Goal: Ask a question: Seek information or help from site administrators or community

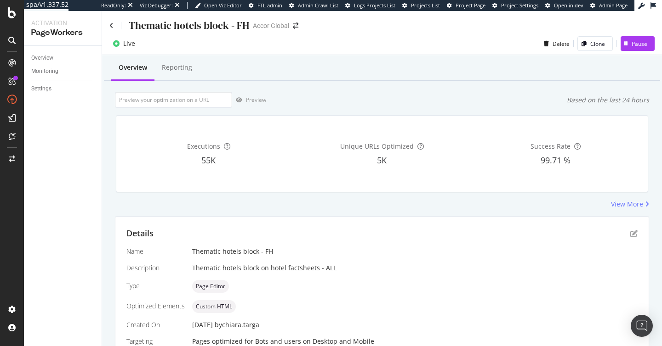
scroll to position [237, 0]
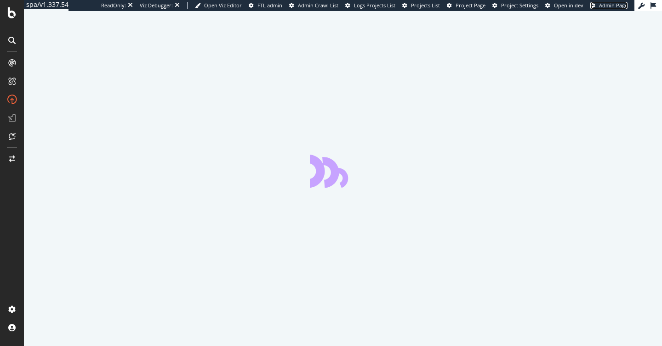
click at [601, 7] on span "Admin Page" at bounding box center [613, 5] width 28 height 7
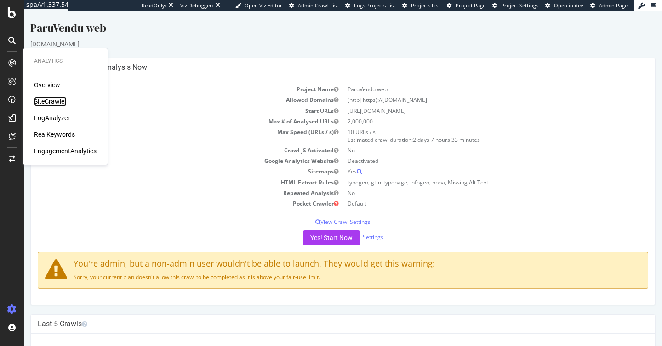
click at [54, 100] on div "SiteCrawler" at bounding box center [50, 101] width 33 height 9
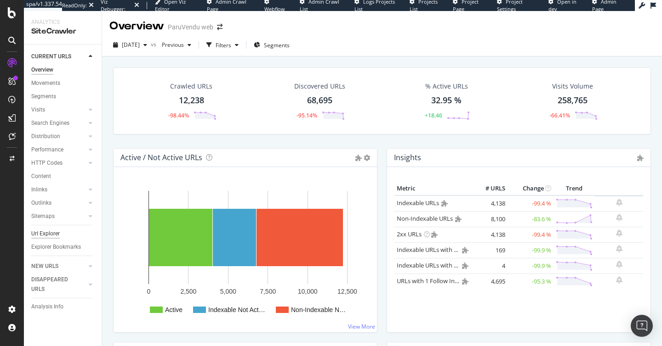
click at [50, 233] on div "Url Explorer" at bounding box center [45, 234] width 28 height 10
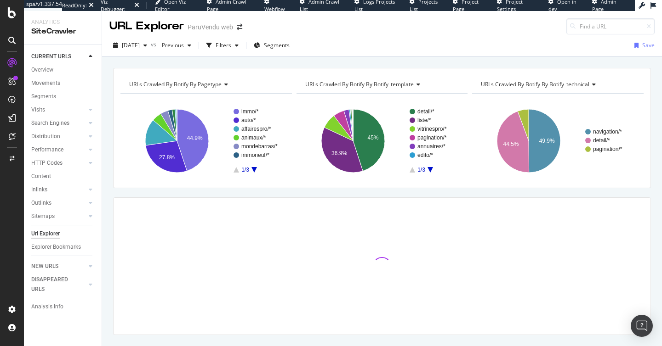
type input "https://www.paruvendu.fr/immobilier/location/appartement/1285664606A1KILHAP000"
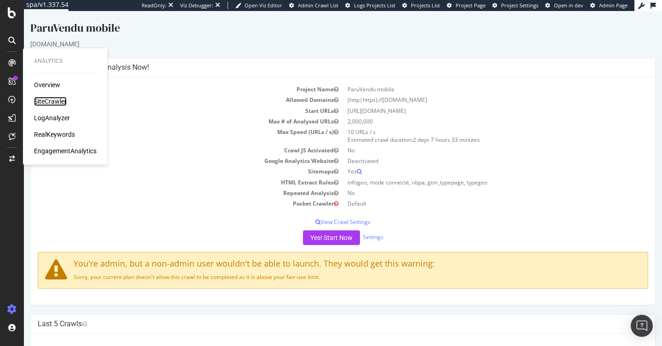
click at [61, 104] on div "SiteCrawler" at bounding box center [50, 101] width 33 height 9
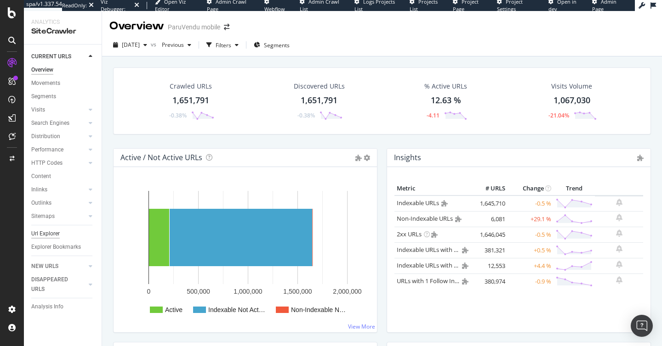
click at [50, 233] on div "Url Explorer" at bounding box center [45, 234] width 28 height 10
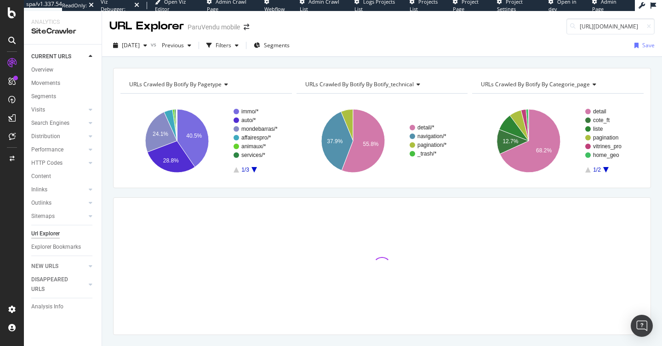
scroll to position [0, 160]
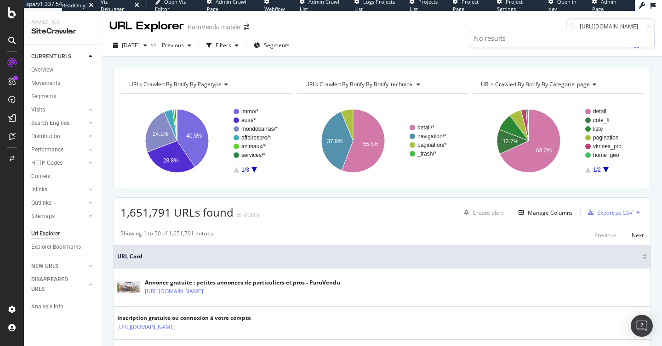
type input "[URL][DOMAIN_NAME]"
click at [289, 43] on span "Segments" at bounding box center [277, 45] width 26 height 8
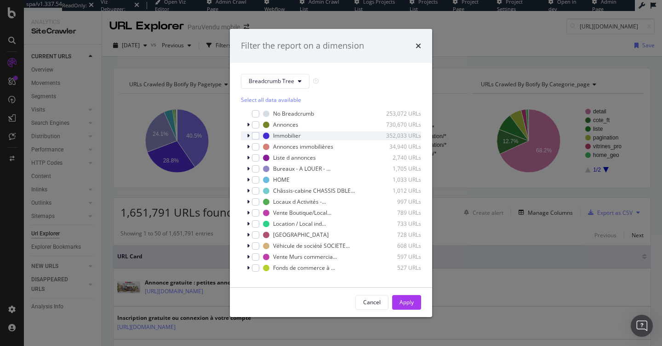
click at [247, 136] on icon "modal" at bounding box center [248, 136] width 3 height 6
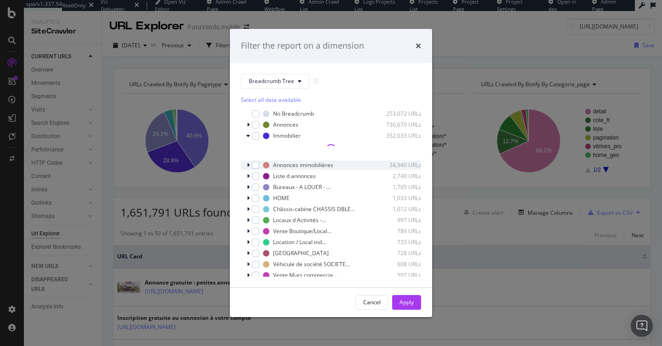
click at [247, 165] on icon "modal" at bounding box center [248, 166] width 3 height 6
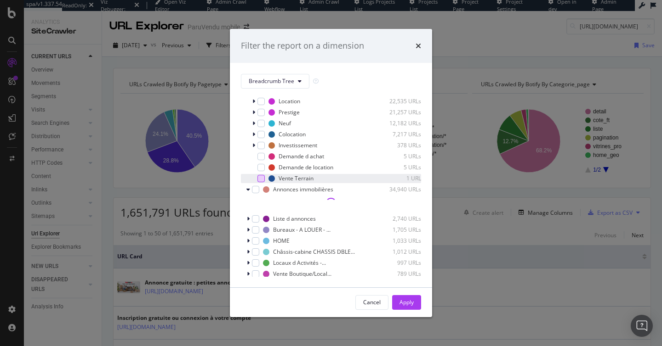
scroll to position [93, 0]
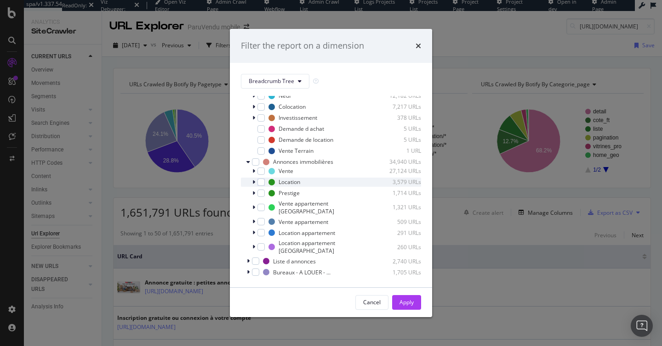
click at [253, 182] on icon "modal" at bounding box center [253, 183] width 3 height 6
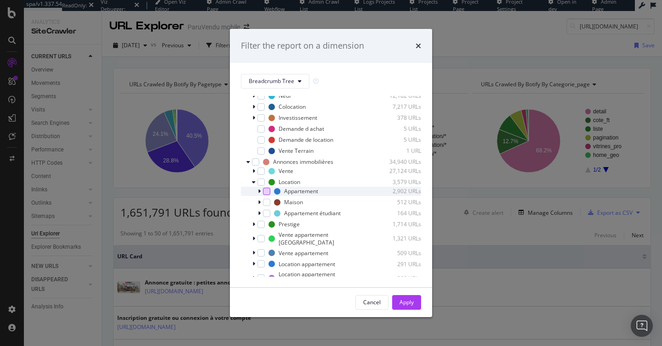
click at [265, 192] on div "modal" at bounding box center [266, 191] width 7 height 7
click at [405, 301] on div "Apply" at bounding box center [406, 303] width 14 height 8
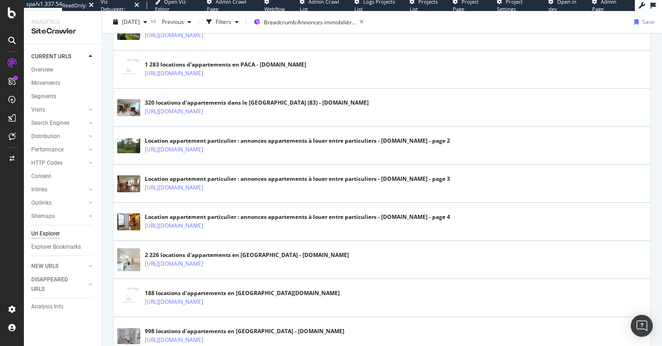
scroll to position [1882, 0]
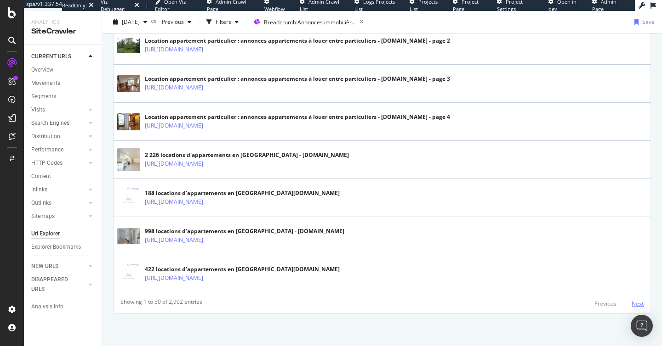
click at [635, 305] on div "Next" at bounding box center [637, 304] width 12 height 8
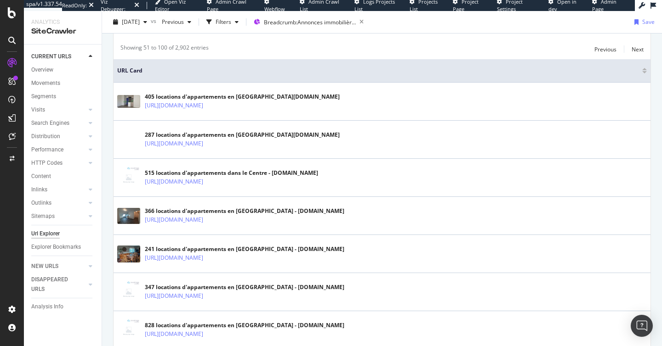
scroll to position [0, 0]
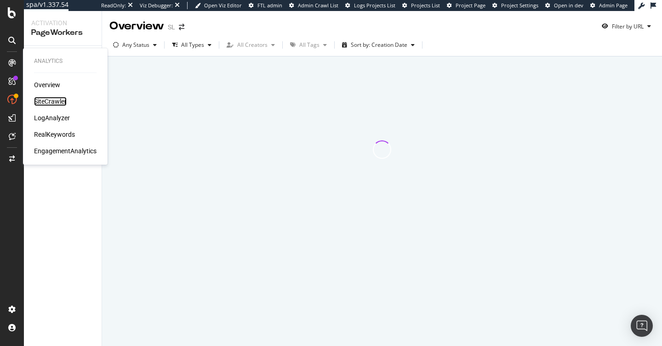
click at [57, 103] on div "SiteCrawler" at bounding box center [50, 101] width 33 height 9
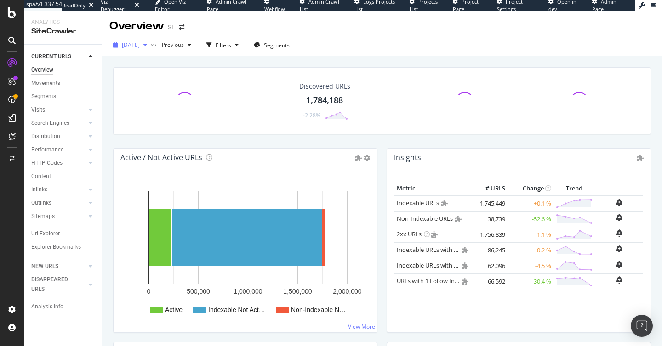
click at [140, 43] on span "2025 Sep. 26th" at bounding box center [131, 45] width 18 height 8
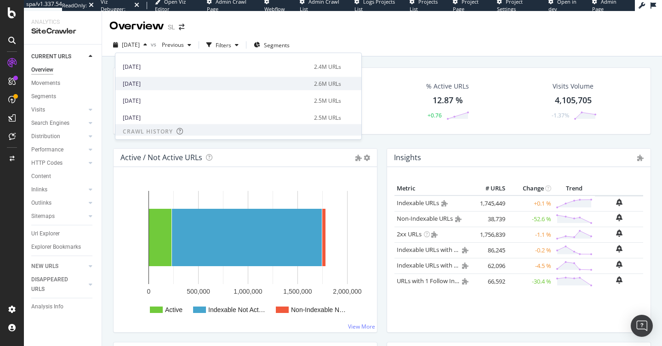
scroll to position [97, 0]
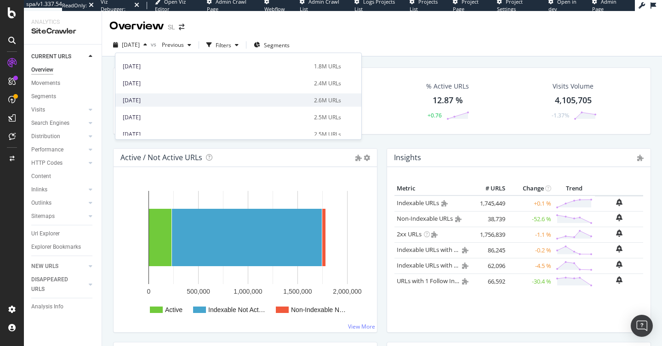
click at [156, 81] on div "2025 Aug. 15th" at bounding box center [216, 83] width 186 height 8
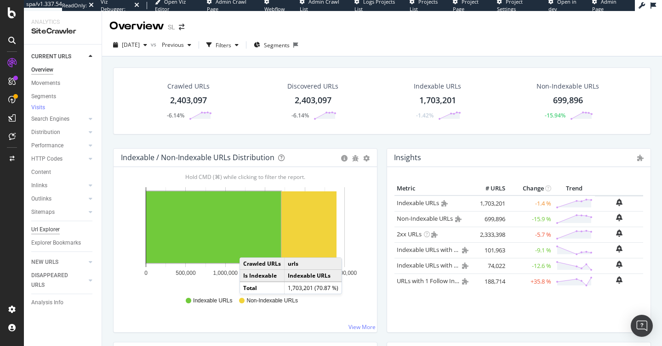
click at [47, 232] on div "Url Explorer" at bounding box center [45, 230] width 28 height 10
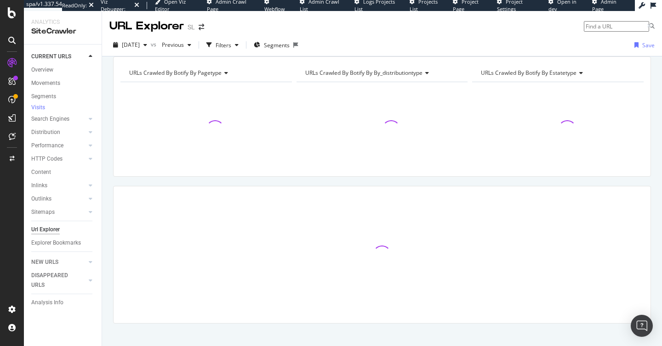
click at [608, 21] on input at bounding box center [616, 26] width 65 height 11
paste input "https://www.seloger.com/professionnels/agences-immobilieres/boulogne-billancour…"
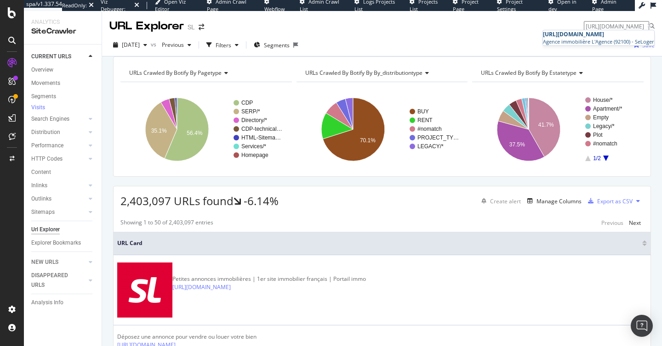
type input "https://www.seloger.com/professionnels/agences-immobilieres/boulogne-billancour…"
click at [568, 38] on span "https://www.seloger.com/professionnels/agences-immobilieres/boulogne-billancour…" at bounding box center [573, 34] width 61 height 8
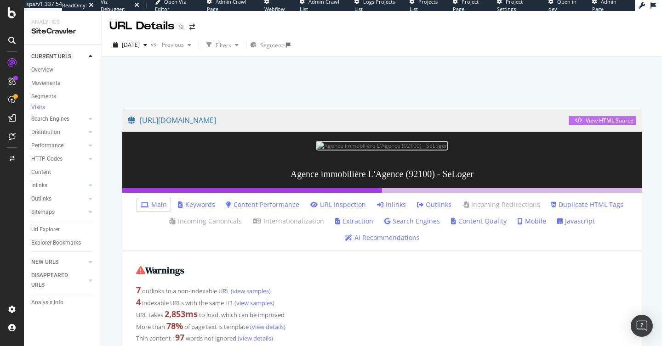
click at [592, 125] on div "View HTML Source" at bounding box center [602, 121] width 62 height 8
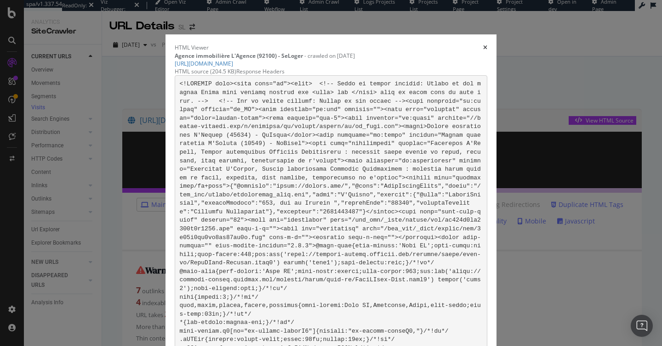
click at [487, 45] on icon "times" at bounding box center [485, 48] width 4 height 6
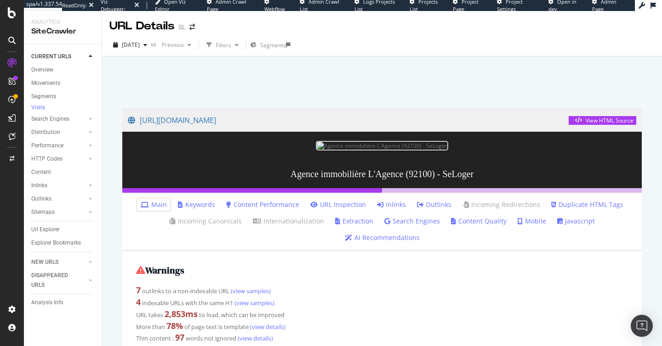
click at [151, 37] on div "2025 Aug. 15th vs Previous Filters Segments" at bounding box center [382, 45] width 560 height 23
click at [140, 45] on span "2025 Aug. 15th" at bounding box center [131, 45] width 18 height 8
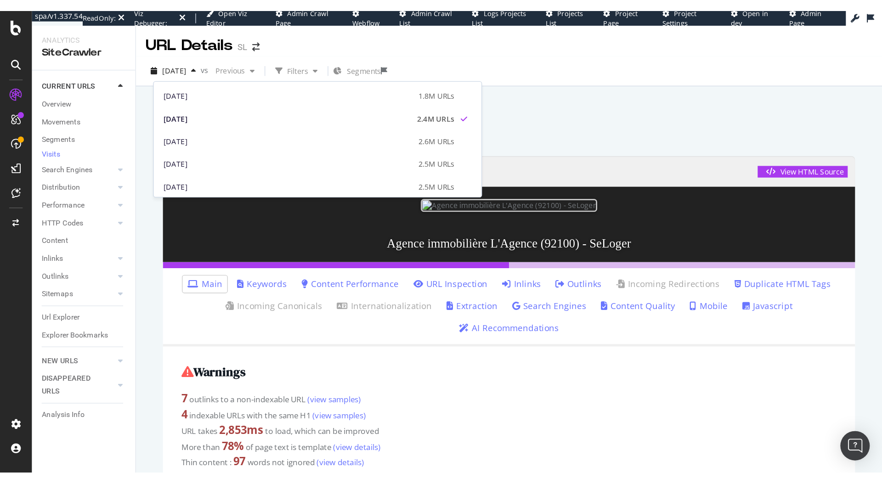
scroll to position [100, 0]
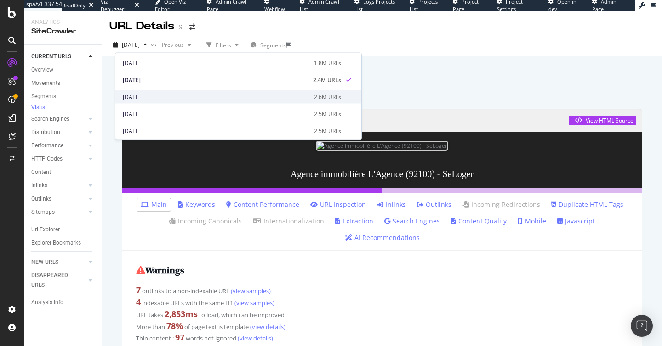
click at [164, 96] on div "2025 Aug. 8th" at bounding box center [216, 97] width 186 height 8
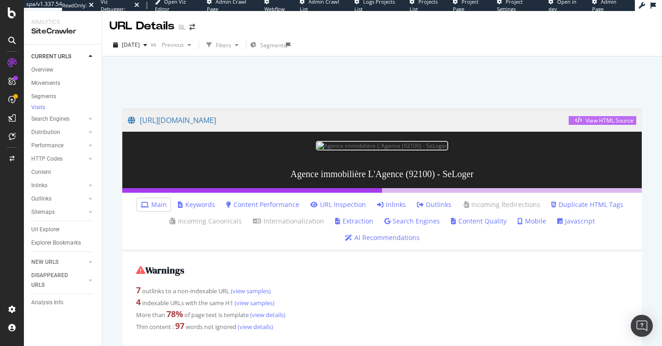
click at [601, 125] on div "View HTML Source" at bounding box center [602, 121] width 62 height 8
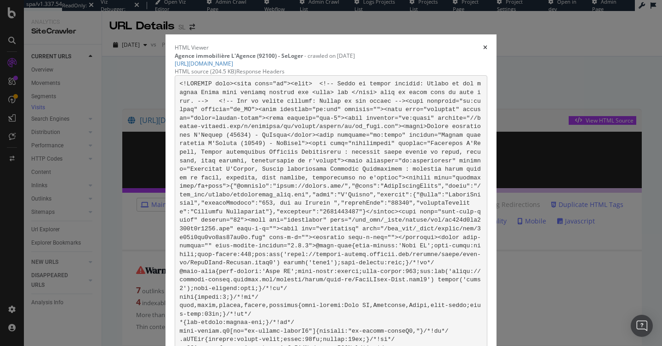
click at [487, 45] on icon "times" at bounding box center [485, 48] width 4 height 6
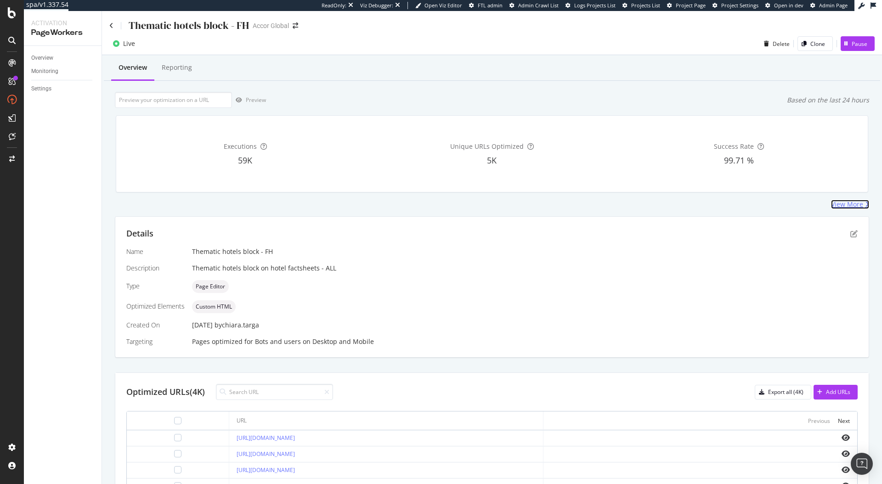
click at [841, 200] on div "View More" at bounding box center [847, 204] width 32 height 9
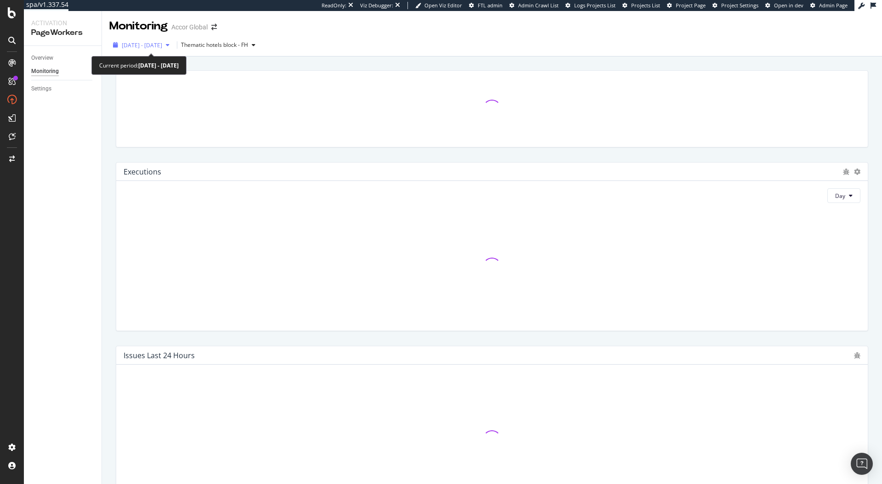
click at [157, 49] on span "2025 Sep. 6th - Oct. 3rd" at bounding box center [142, 45] width 40 height 8
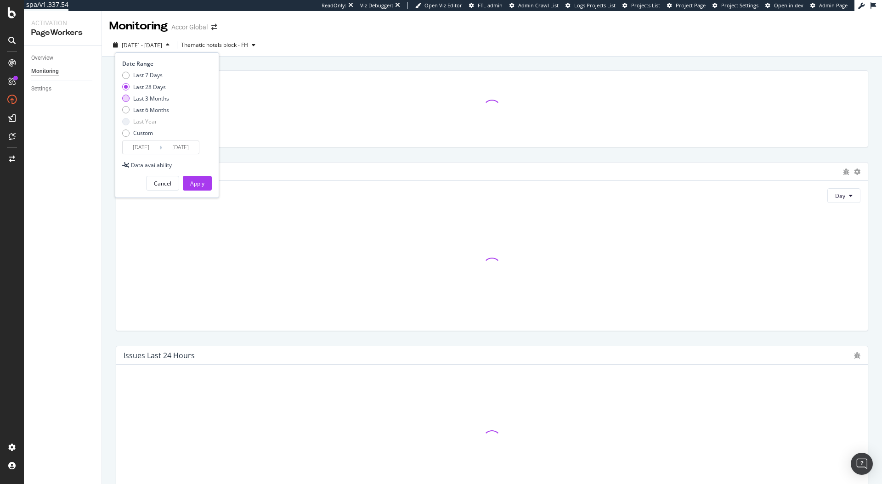
click at [157, 99] on div "Last 3 Months" at bounding box center [151, 99] width 36 height 8
type input "2025/07/04"
click at [196, 188] on div "Apply" at bounding box center [197, 183] width 14 height 14
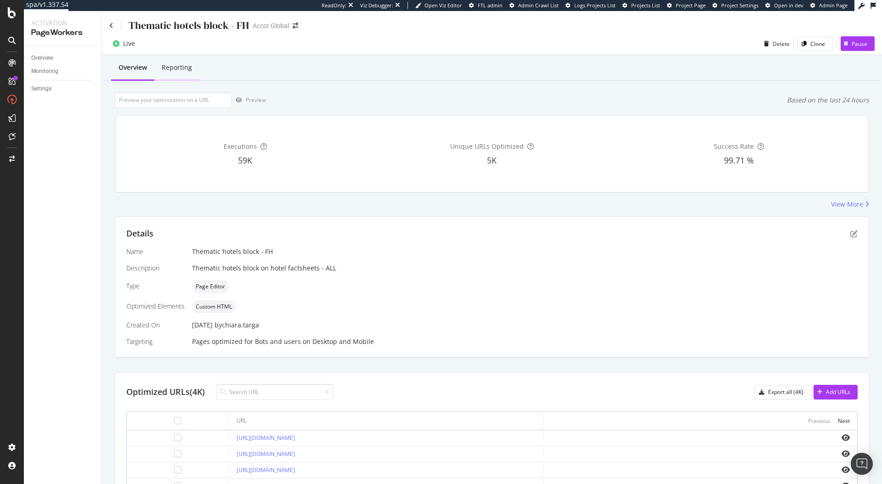
click at [175, 58] on div "Reporting" at bounding box center [176, 68] width 45 height 25
click at [45, 91] on div "Settings" at bounding box center [41, 89] width 20 height 10
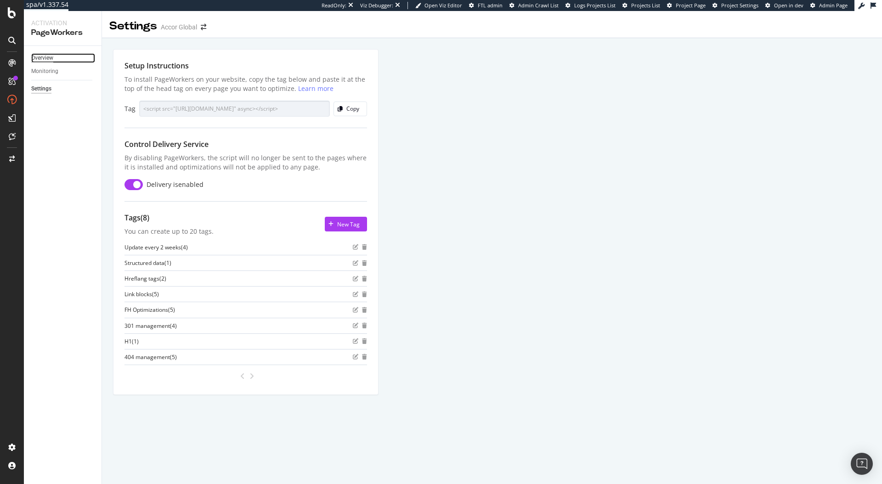
click at [44, 60] on div "Overview" at bounding box center [42, 58] width 22 height 10
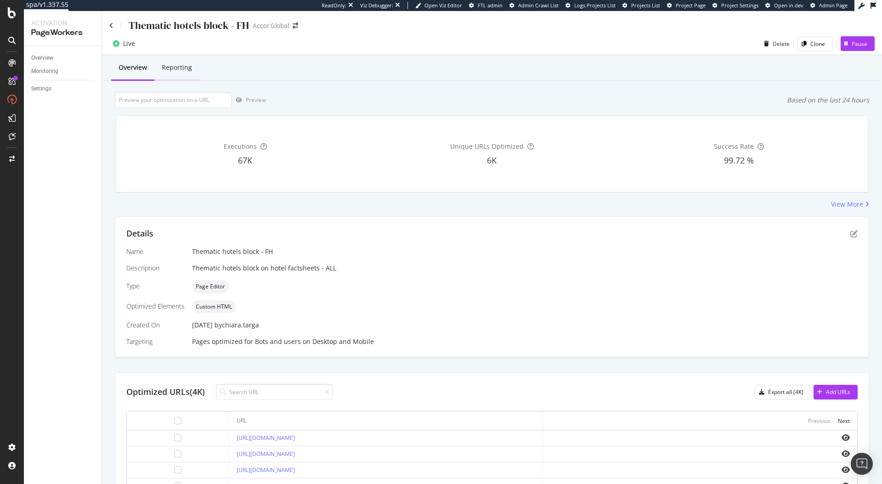
click at [172, 70] on div "Reporting" at bounding box center [177, 67] width 30 height 9
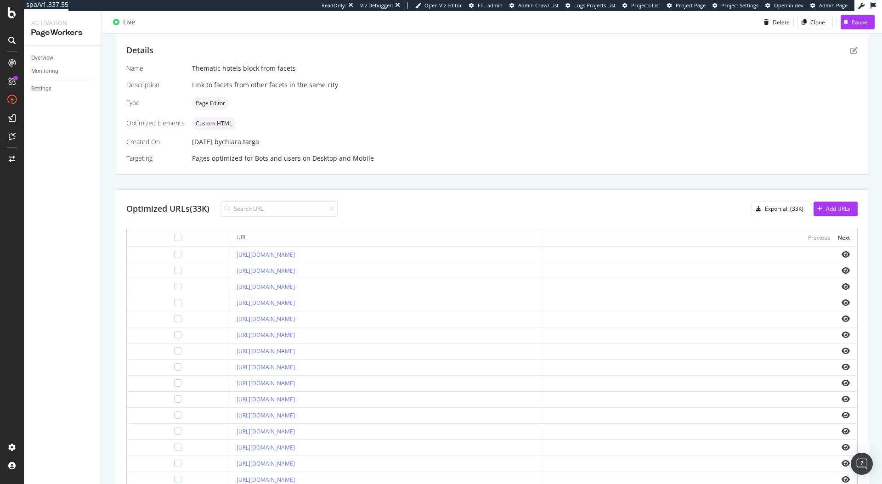
scroll to position [232, 0]
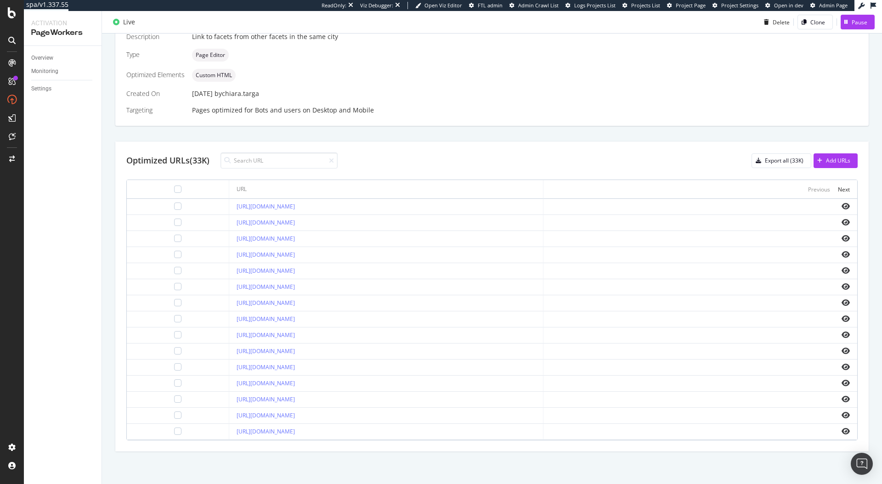
click at [850, 187] on th "Previous Next" at bounding box center [701, 189] width 314 height 19
click at [842, 191] on div "Next" at bounding box center [844, 190] width 12 height 8
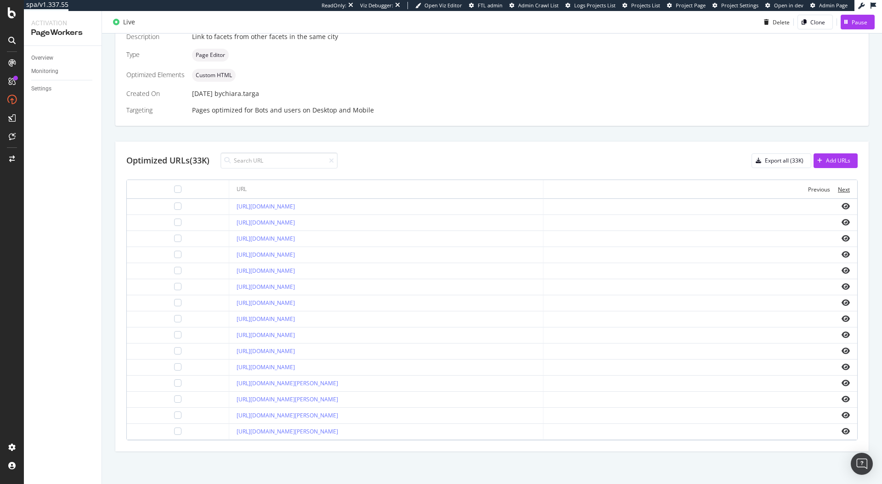
click at [842, 191] on div "Next" at bounding box center [844, 190] width 12 height 8
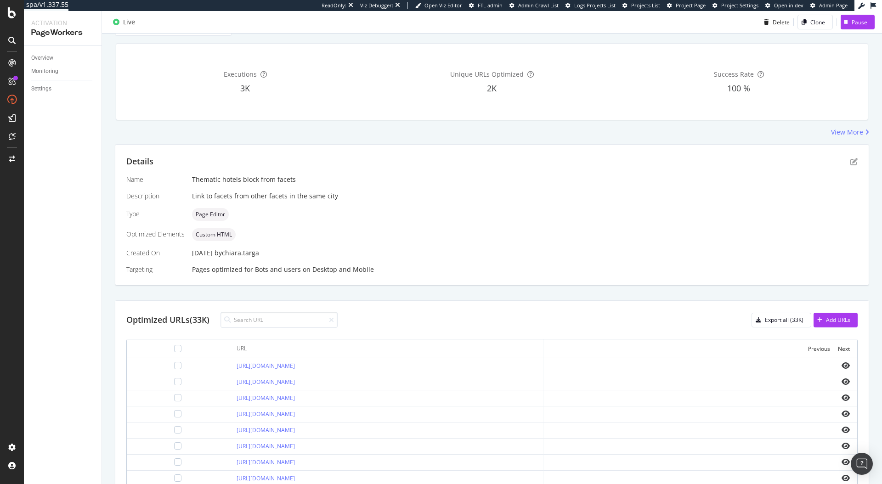
scroll to position [0, 0]
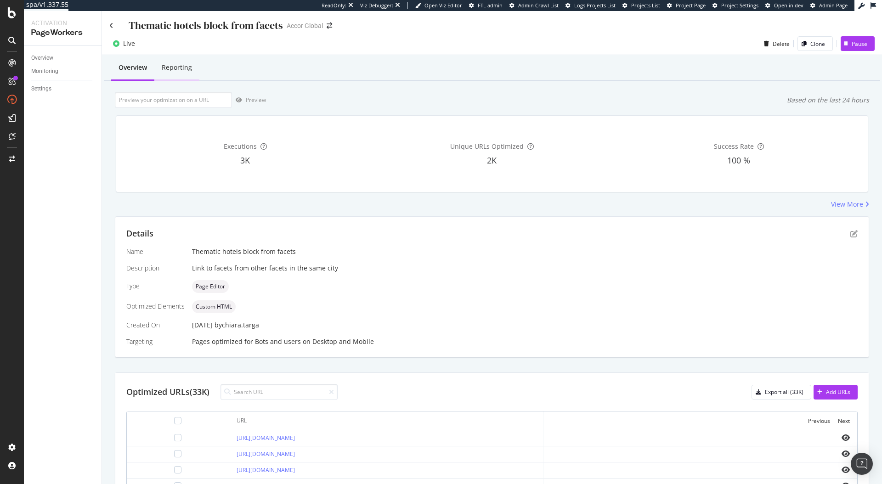
click at [187, 71] on div "Reporting" at bounding box center [177, 67] width 30 height 9
click at [45, 58] on div "Overview" at bounding box center [42, 58] width 22 height 10
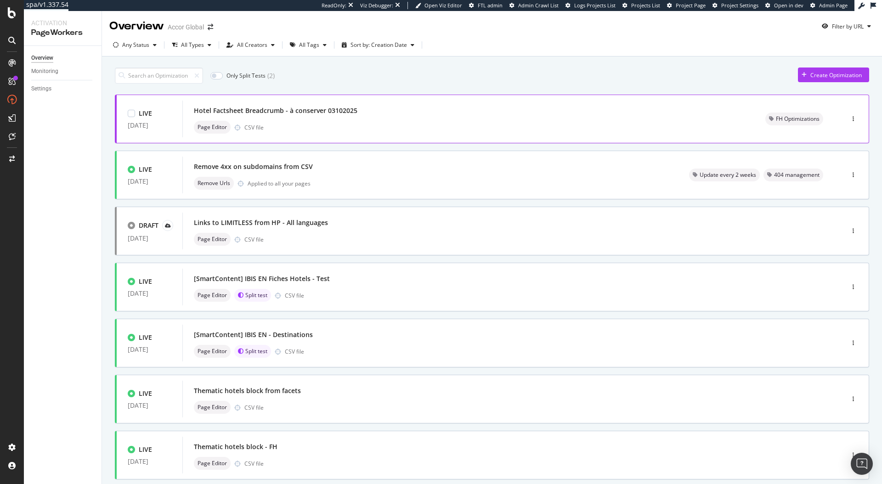
click at [325, 128] on div "Page Editor CSV file" at bounding box center [469, 127] width 550 height 13
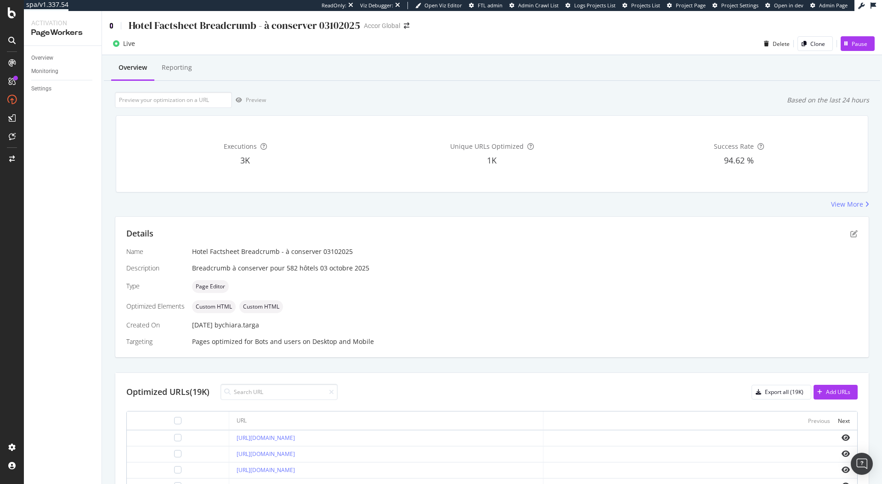
click at [110, 27] on icon at bounding box center [111, 26] width 4 height 6
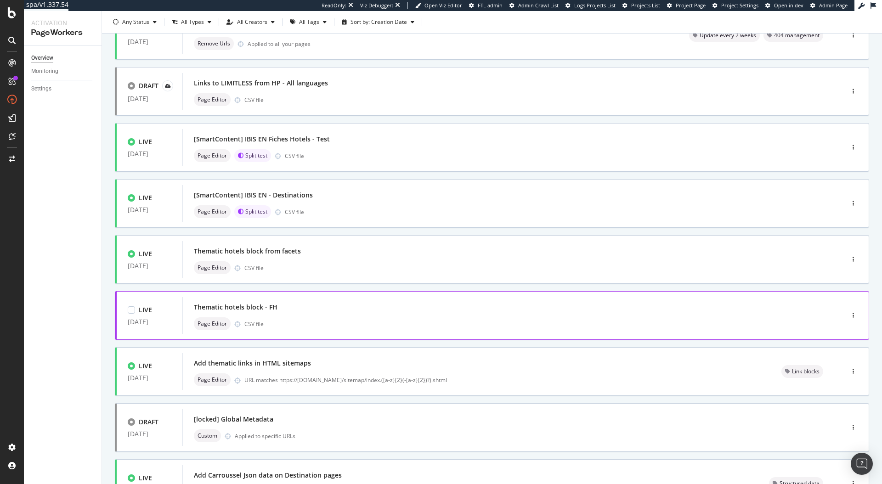
scroll to position [147, 0]
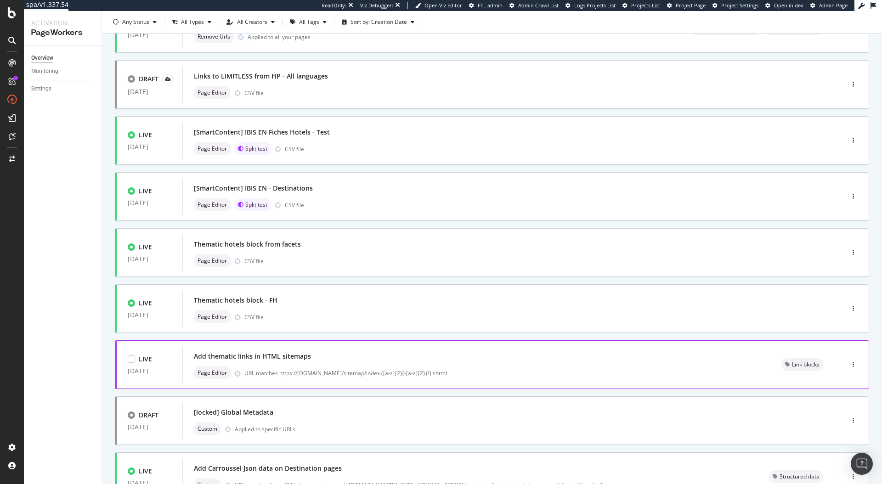
click at [296, 372] on div "URL matches https://all.accor.com/sitemap/index.([a-z]{2}(-[a-z]{2})?).shtml" at bounding box center [501, 373] width 515 height 8
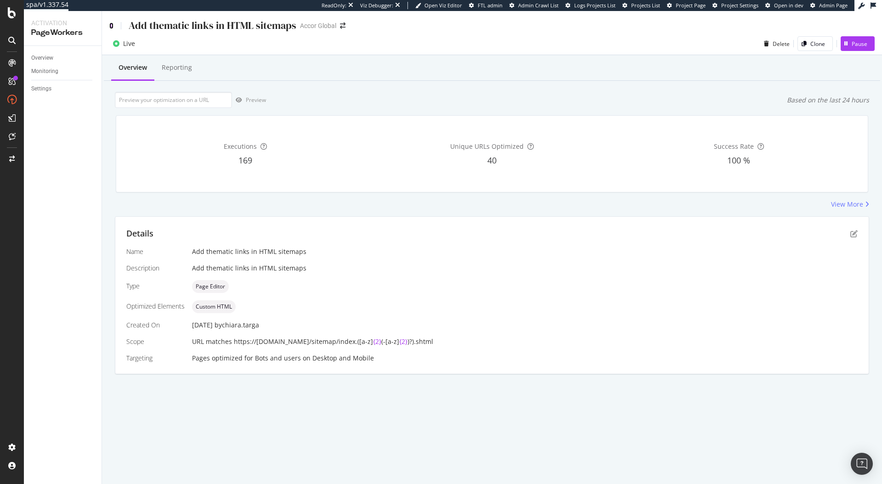
click at [111, 25] on icon at bounding box center [111, 26] width 4 height 6
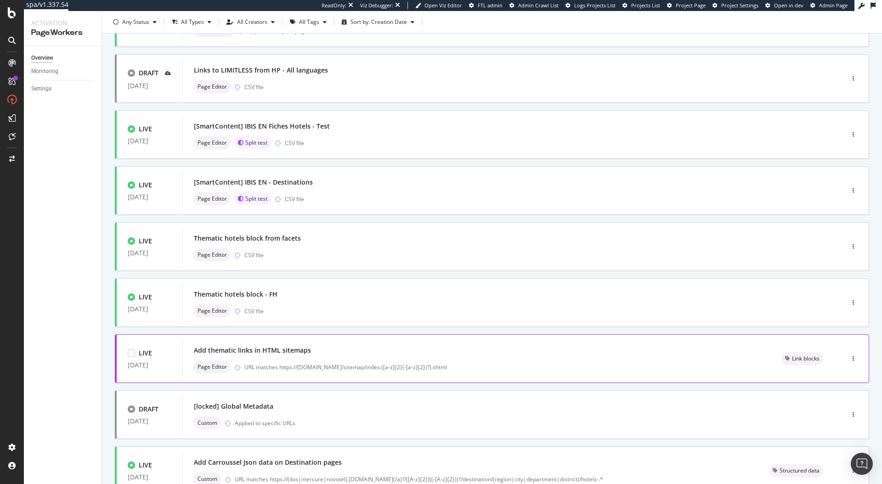
scroll to position [223, 0]
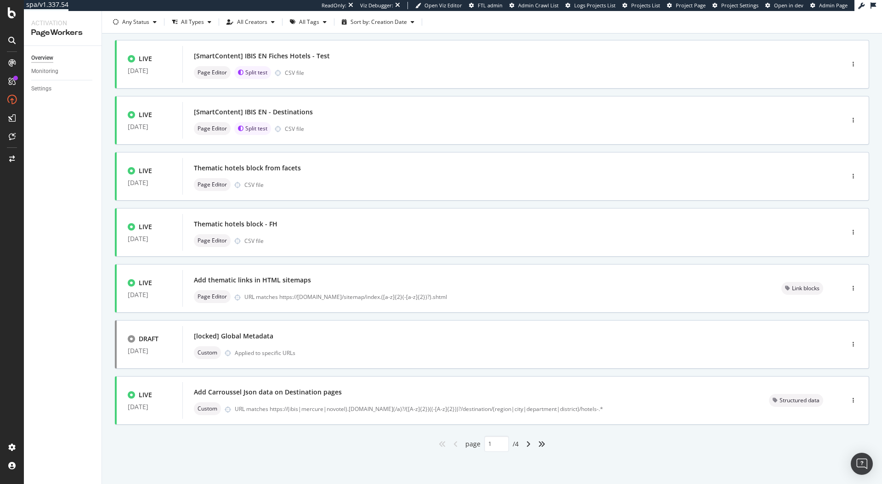
click at [525, 447] on div "angle-right" at bounding box center [528, 444] width 12 height 15
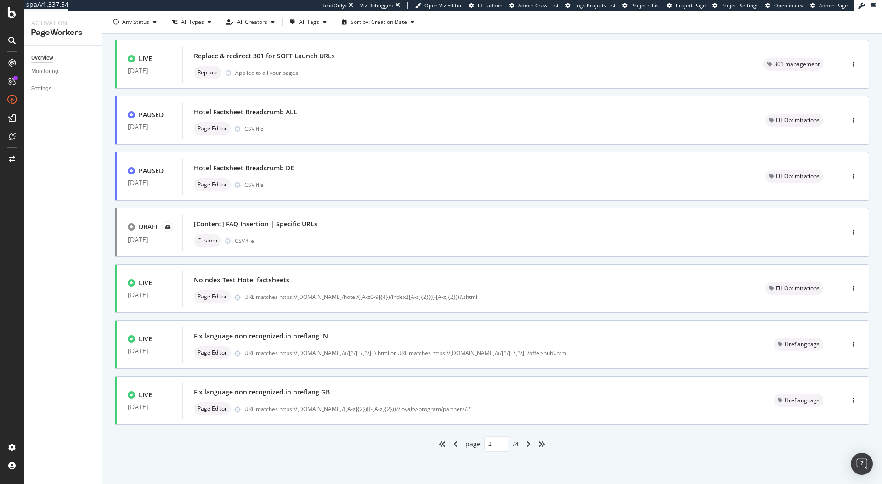
type input "2"
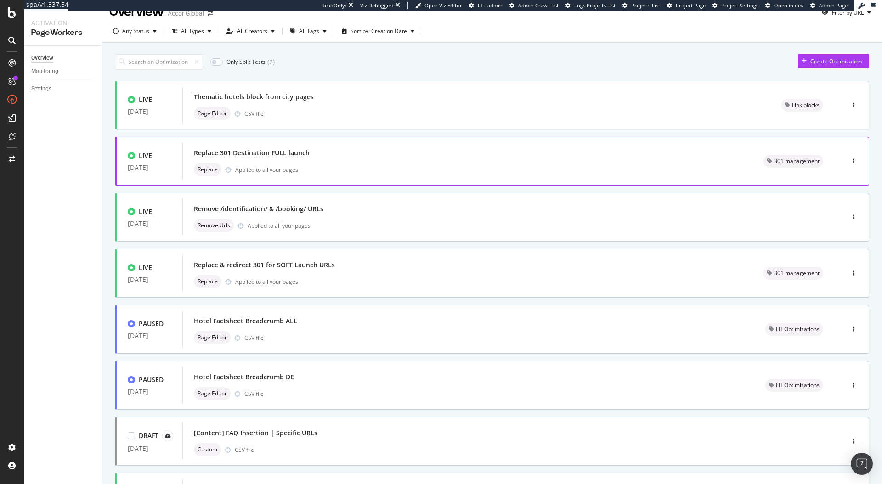
scroll to position [0, 0]
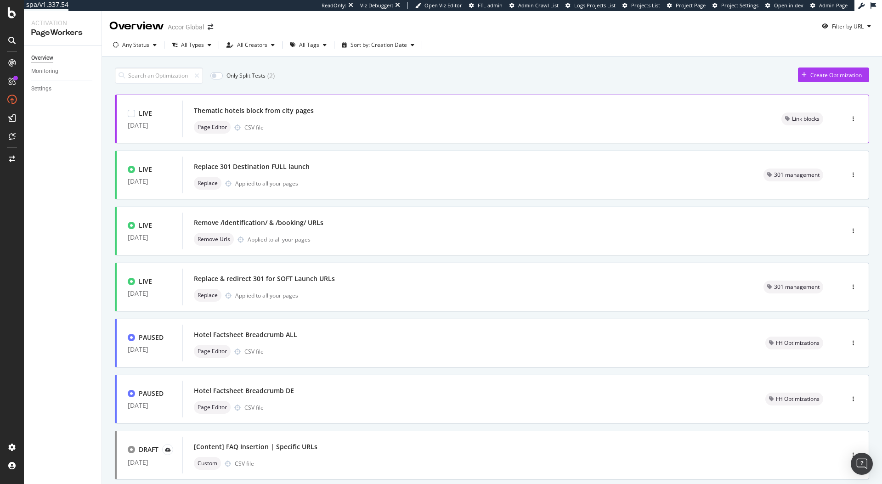
click at [316, 117] on div "Thematic hotels block from city pages" at bounding box center [477, 110] width 566 height 13
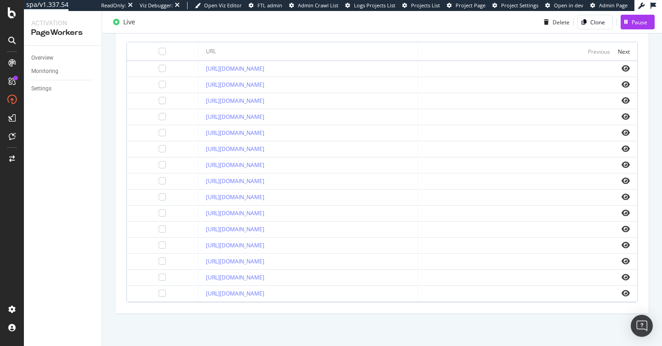
scroll to position [369, 0]
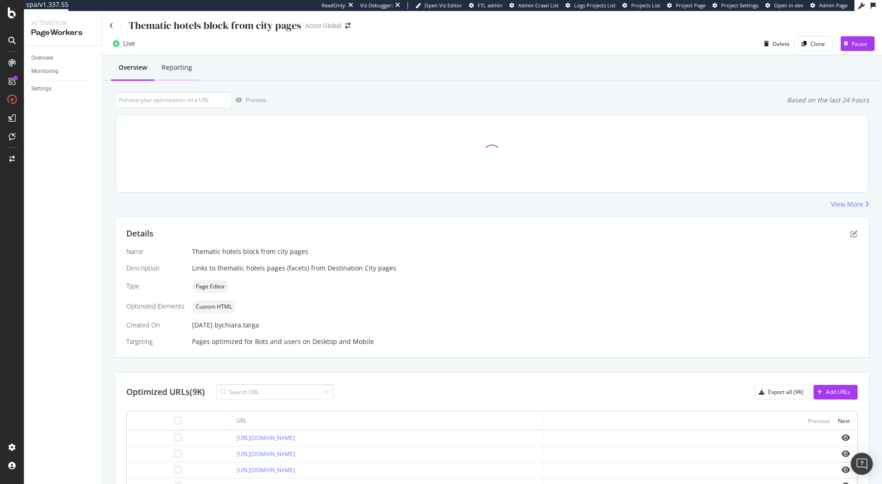
click at [179, 64] on div "Reporting" at bounding box center [177, 67] width 30 height 9
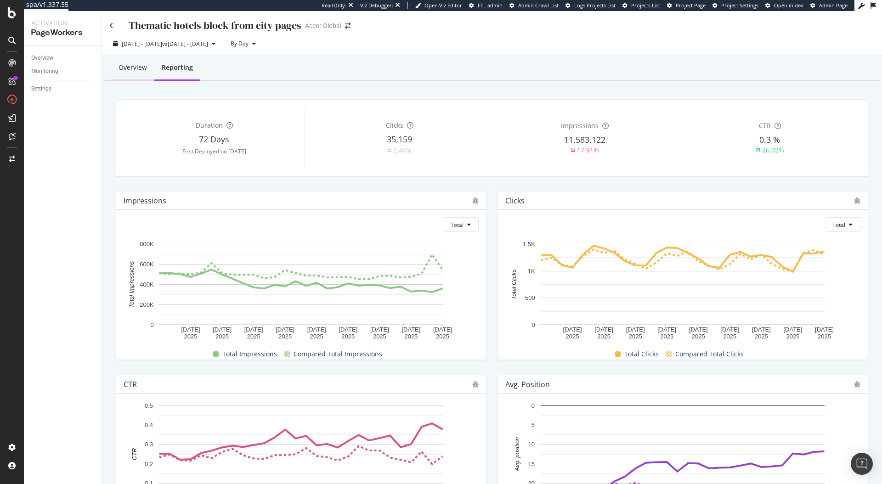
click at [128, 67] on div "Overview" at bounding box center [133, 67] width 28 height 9
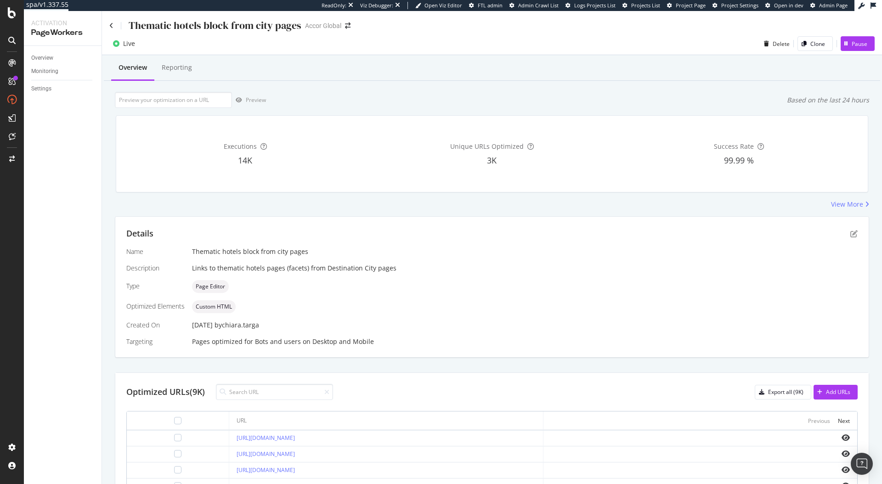
scroll to position [232, 0]
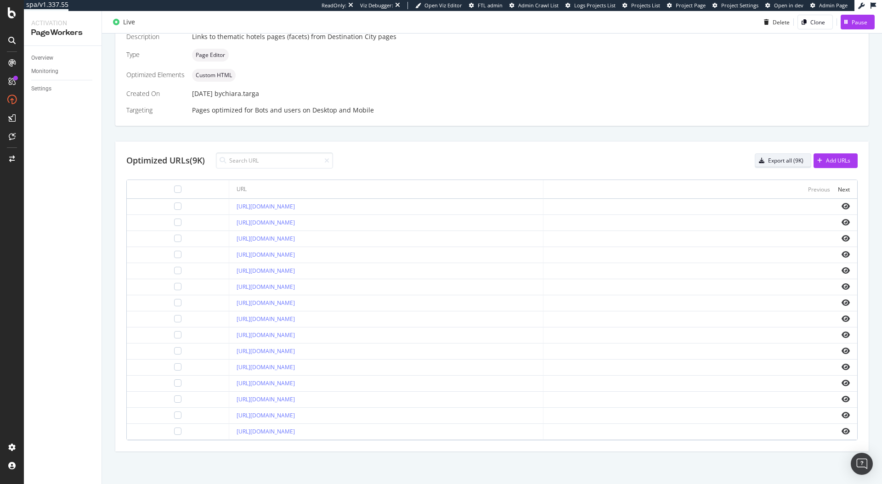
click at [787, 165] on div "Export all (9K)" at bounding box center [779, 160] width 48 height 13
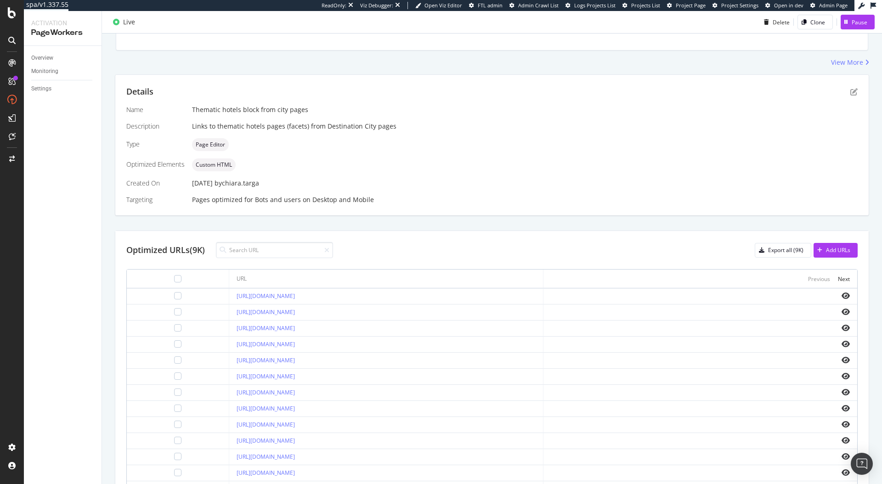
scroll to position [0, 0]
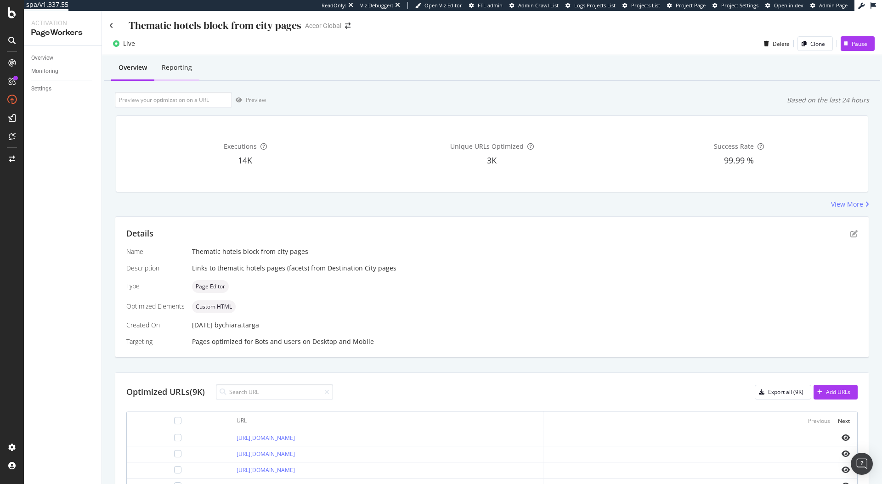
click at [181, 68] on div "Reporting" at bounding box center [177, 67] width 30 height 9
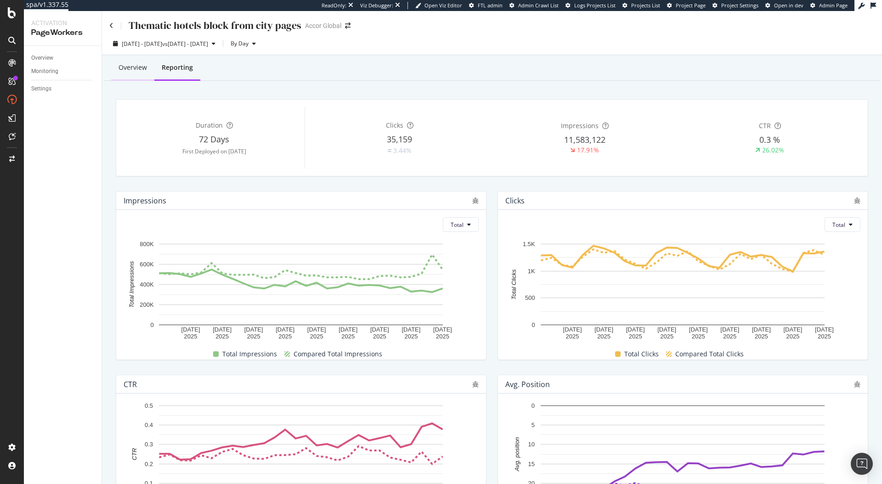
click at [132, 71] on div "Overview" at bounding box center [133, 67] width 28 height 9
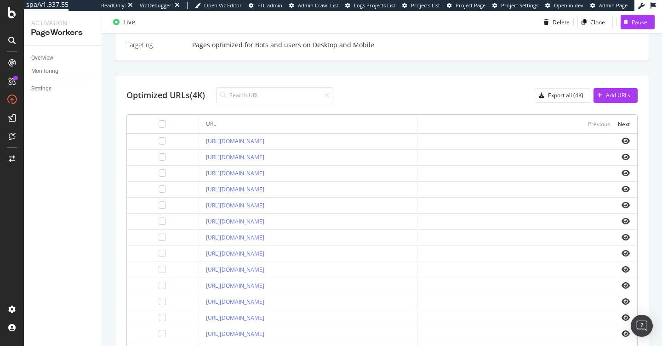
scroll to position [263, 0]
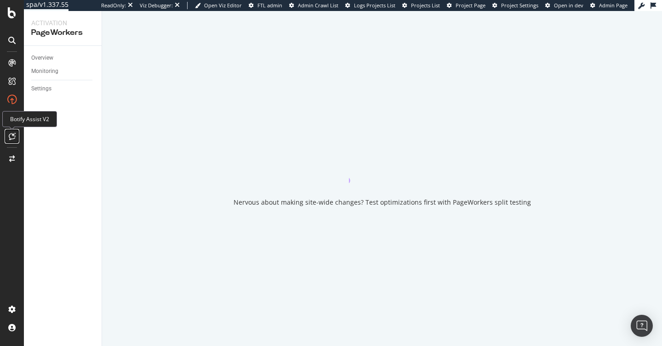
click at [11, 133] on icon at bounding box center [12, 136] width 7 height 7
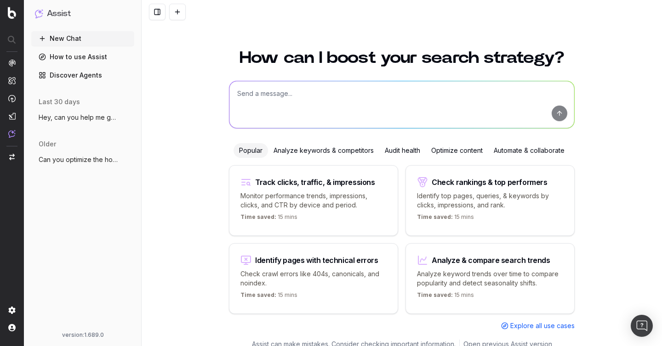
scroll to position [10, 0]
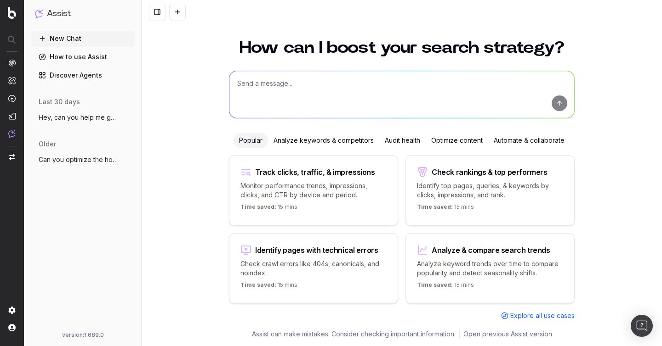
click at [352, 94] on textarea at bounding box center [401, 94] width 345 height 47
type textarea "Tell me how Botify rank for SEO in [GEOGRAPHIC_DATA] region"
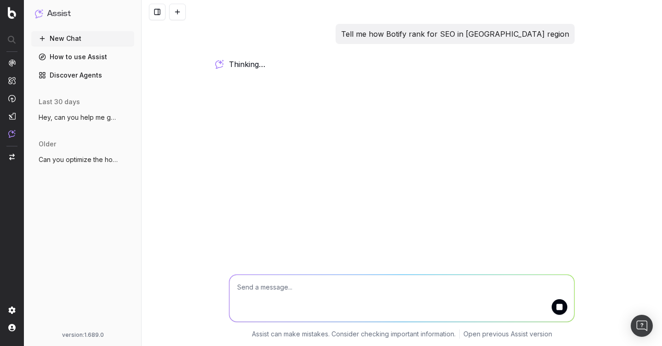
scroll to position [0, 0]
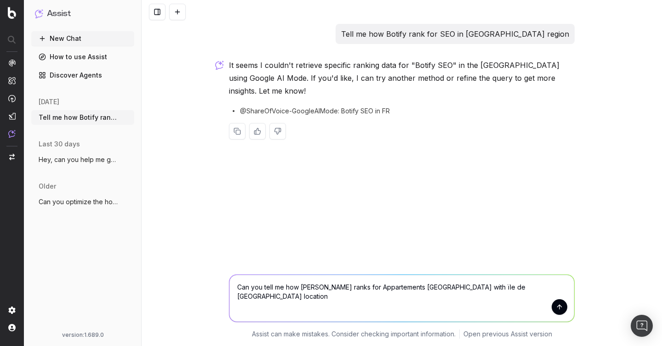
type textarea "Can you tell me how [PERSON_NAME] ranks for Appartements [GEOGRAPHIC_DATA] with…"
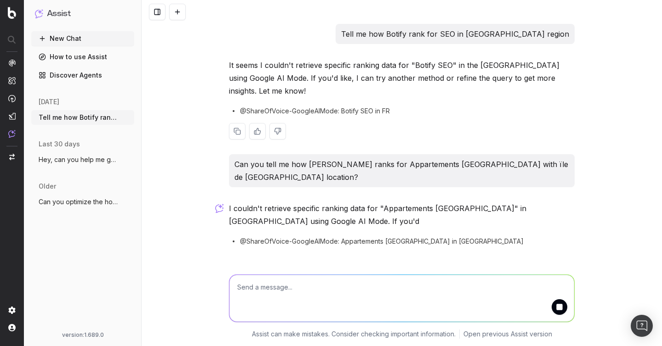
scroll to position [34, 0]
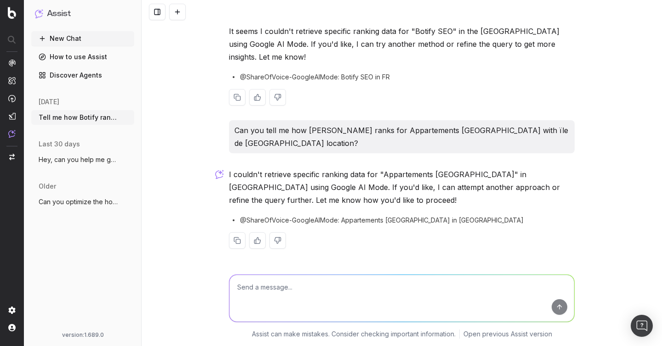
click at [295, 75] on span "@ShareOfVoice-GoogleAIMode: Botify SEO in FR" at bounding box center [315, 77] width 150 height 9
click at [242, 77] on span "@ShareOfVoice-GoogleAIMode: Botify SEO in FR" at bounding box center [315, 77] width 150 height 9
click at [387, 77] on span "@ShareOfVoice-GoogleAIMode: Botify SEO in FR" at bounding box center [315, 77] width 150 height 9
click at [244, 224] on span "@ShareOfVoice-GoogleAIMode: Appartements [GEOGRAPHIC_DATA] in [GEOGRAPHIC_DATA]" at bounding box center [382, 220] width 284 height 9
click at [406, 297] on textarea at bounding box center [401, 298] width 345 height 47
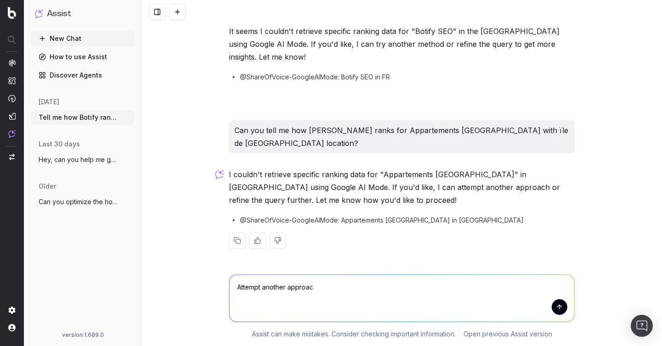
type textarea "Attempt another approach"
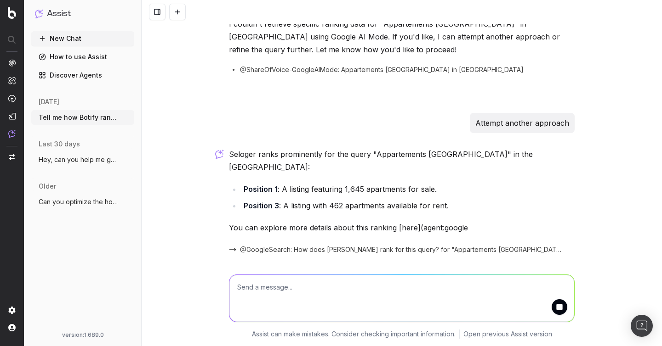
scroll to position [216, 0]
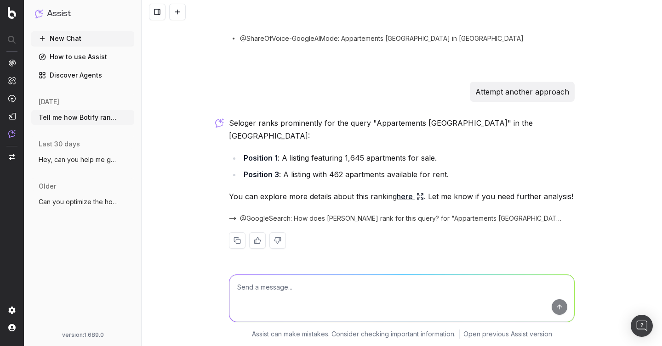
click at [419, 194] on icon at bounding box center [419, 196] width 7 height 7
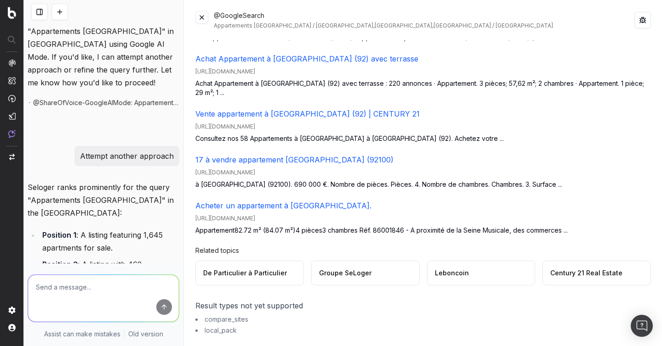
scroll to position [0, 0]
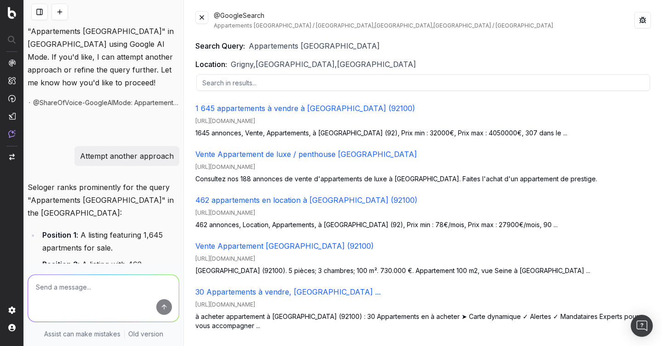
click at [202, 17] on button at bounding box center [201, 17] width 13 height 13
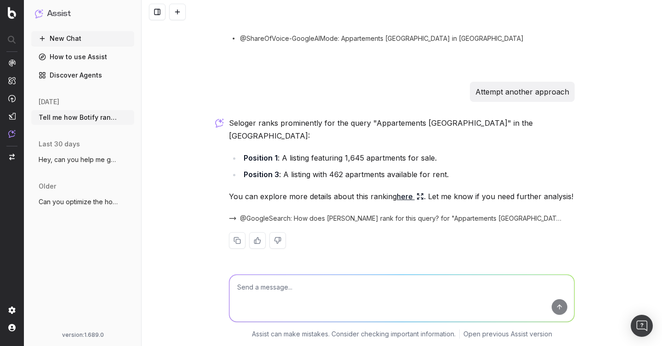
click at [290, 284] on textarea at bounding box center [401, 298] width 345 height 47
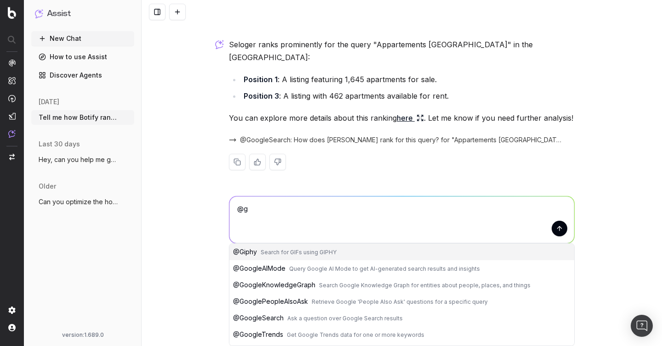
type textarea "@"
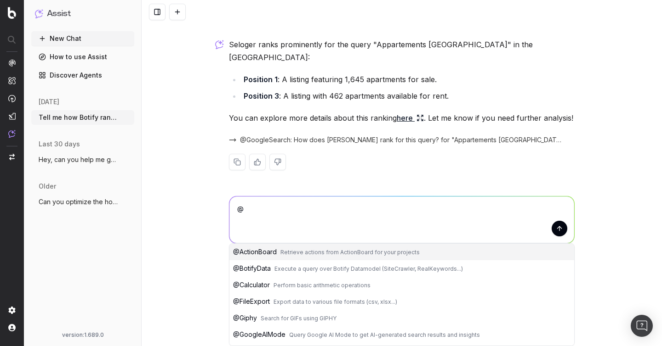
type textarea "@"
click at [86, 79] on link "Discover Agents" at bounding box center [82, 75] width 103 height 15
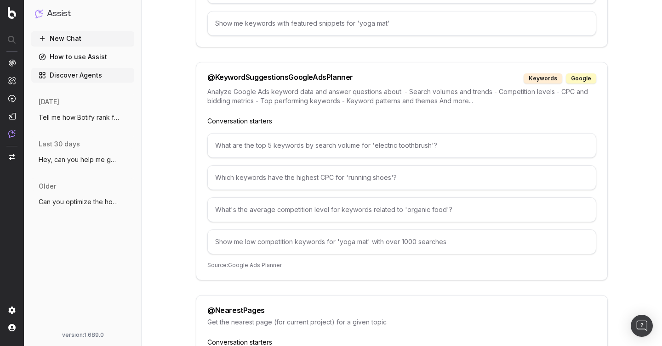
scroll to position [3307, 0]
